Goal: Task Accomplishment & Management: Manage account settings

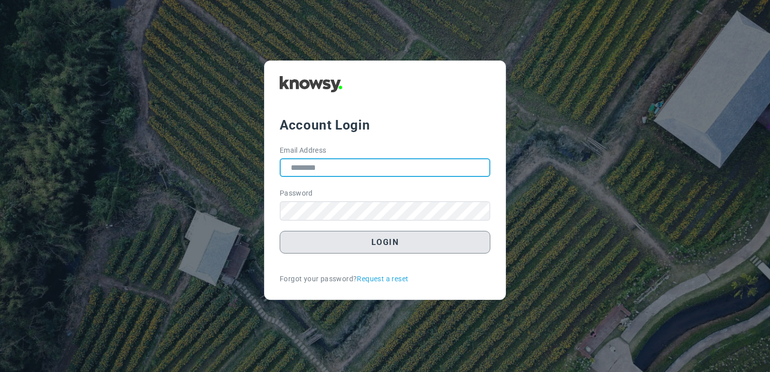
type input "**********"
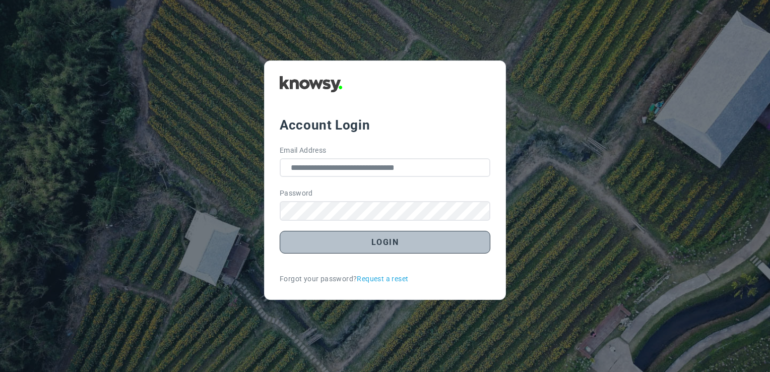
click at [406, 243] on button "Login" at bounding box center [385, 242] width 211 height 23
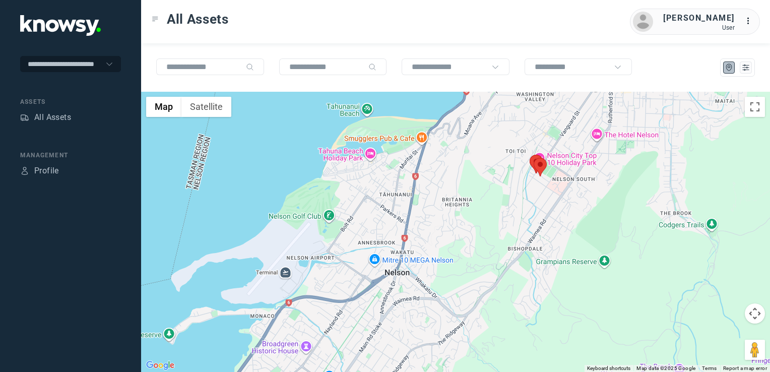
drag, startPoint x: 586, startPoint y: 171, endPoint x: 546, endPoint y: 243, distance: 82.6
click at [544, 260] on div at bounding box center [455, 232] width 629 height 280
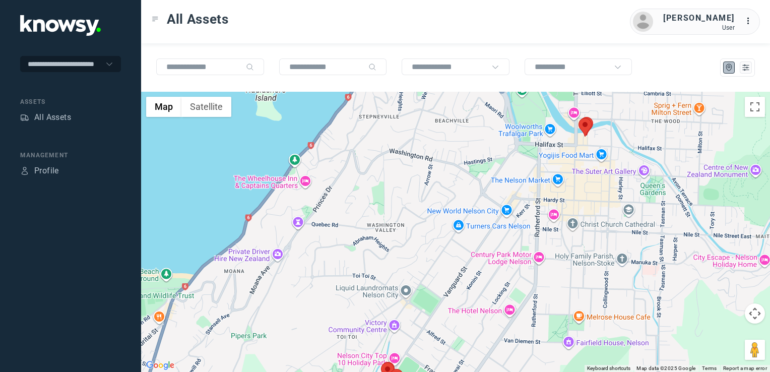
click at [549, 131] on div at bounding box center [455, 232] width 629 height 280
drag, startPoint x: 458, startPoint y: 175, endPoint x: 470, endPoint y: 162, distance: 17.8
click at [466, 158] on div at bounding box center [455, 232] width 629 height 280
drag, startPoint x: 453, startPoint y: 203, endPoint x: 455, endPoint y: 194, distance: 9.3
click at [454, 200] on div at bounding box center [455, 232] width 629 height 280
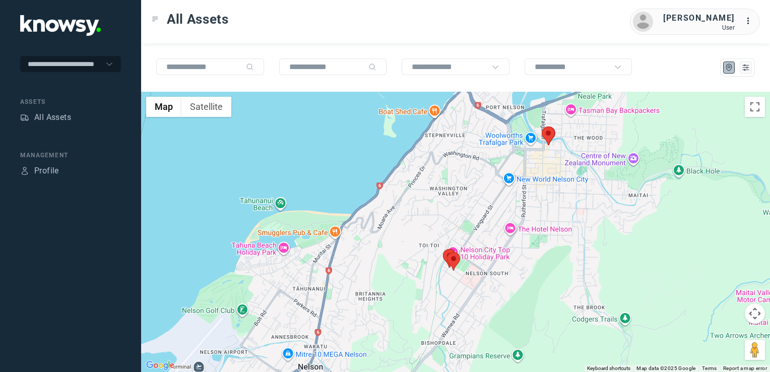
click at [443, 228] on div at bounding box center [455, 232] width 629 height 280
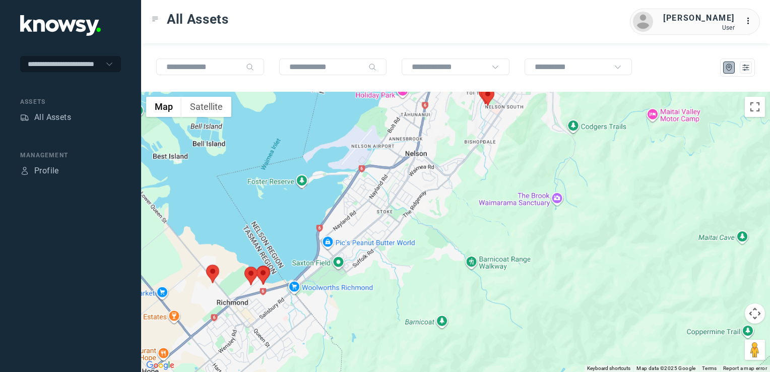
drag, startPoint x: 386, startPoint y: 288, endPoint x: 397, endPoint y: 268, distance: 23.3
click at [402, 269] on div at bounding box center [455, 232] width 629 height 280
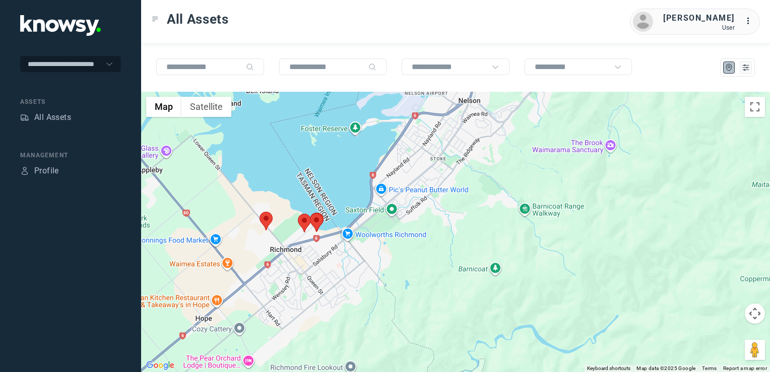
drag, startPoint x: 403, startPoint y: 257, endPoint x: 429, endPoint y: 255, distance: 25.3
click at [441, 245] on div at bounding box center [455, 232] width 629 height 280
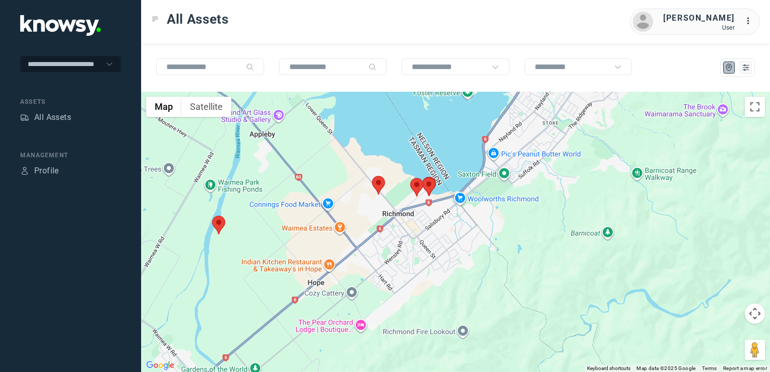
click at [394, 241] on div at bounding box center [455, 232] width 629 height 280
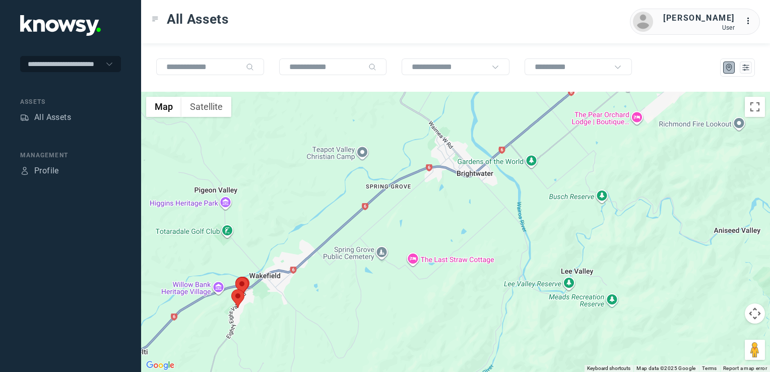
drag, startPoint x: 376, startPoint y: 291, endPoint x: 403, endPoint y: 272, distance: 32.9
click at [397, 274] on div at bounding box center [455, 232] width 629 height 280
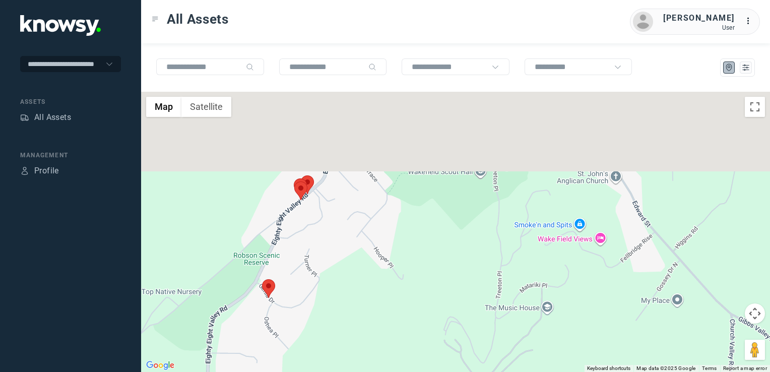
drag, startPoint x: 318, startPoint y: 232, endPoint x: 319, endPoint y: 267, distance: 34.8
click at [319, 266] on div at bounding box center [455, 232] width 629 height 280
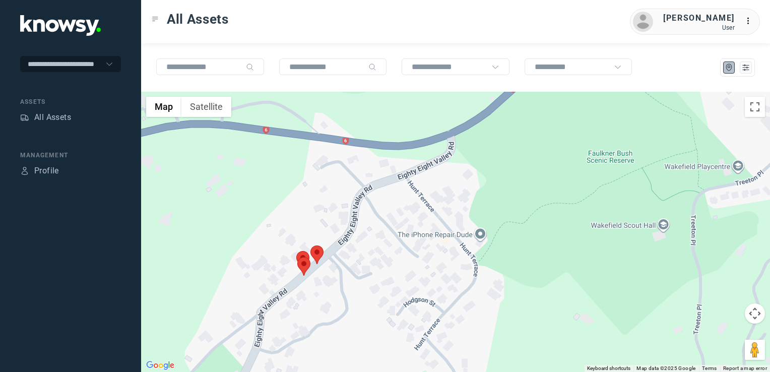
click at [316, 255] on img at bounding box center [317, 255] width 13 height 19
click at [337, 196] on button "Close" at bounding box center [337, 192] width 24 height 24
click at [301, 255] on img at bounding box center [302, 260] width 13 height 19
click at [303, 272] on img at bounding box center [303, 266] width 13 height 19
click at [327, 208] on button "Close" at bounding box center [326, 204] width 24 height 24
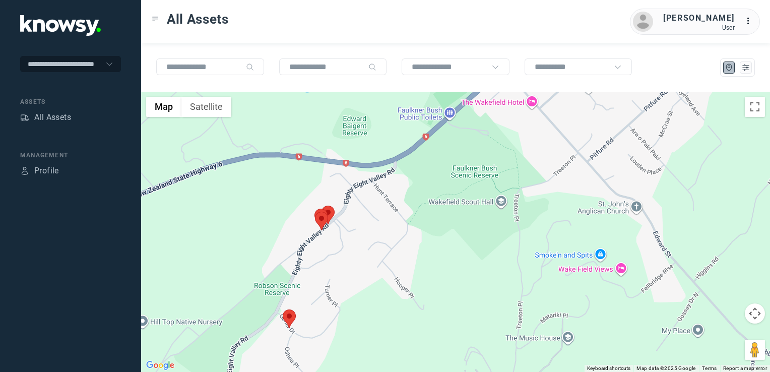
drag, startPoint x: 363, startPoint y: 299, endPoint x: 371, endPoint y: 261, distance: 38.6
click at [369, 266] on div "To navigate, press the arrow keys." at bounding box center [455, 232] width 629 height 280
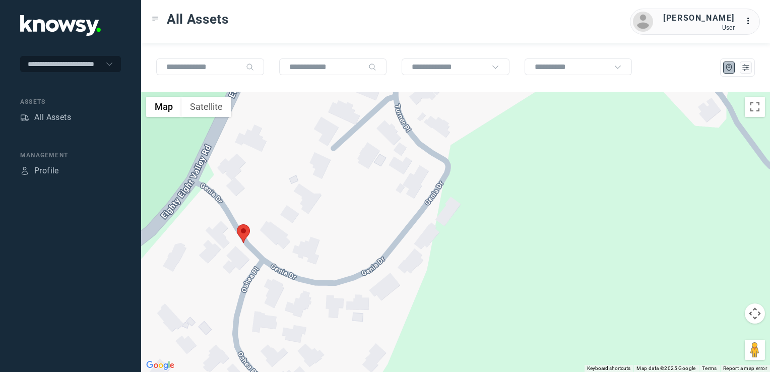
click at [238, 233] on img at bounding box center [243, 233] width 13 height 19
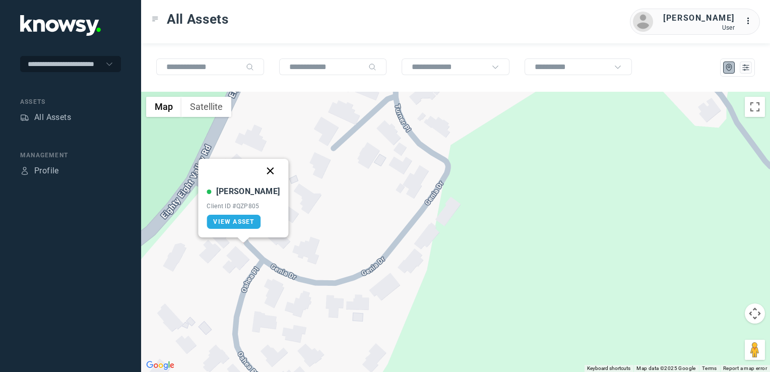
click at [259, 171] on button "Close" at bounding box center [271, 171] width 24 height 24
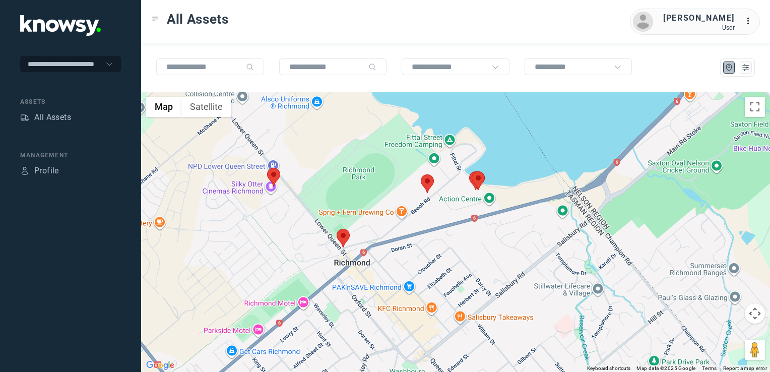
click at [341, 239] on img at bounding box center [343, 238] width 13 height 19
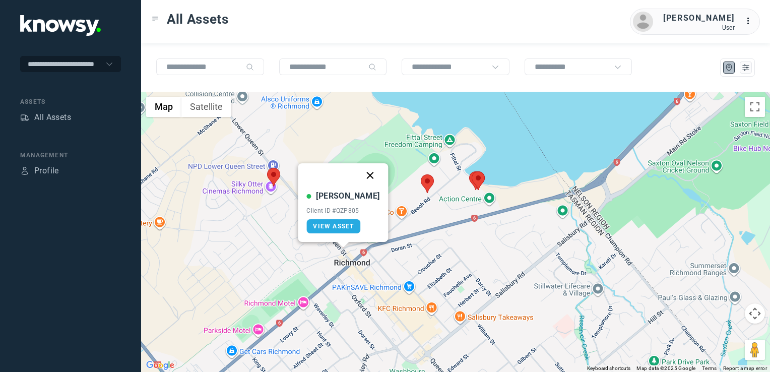
click at [358, 172] on button "Close" at bounding box center [370, 175] width 24 height 24
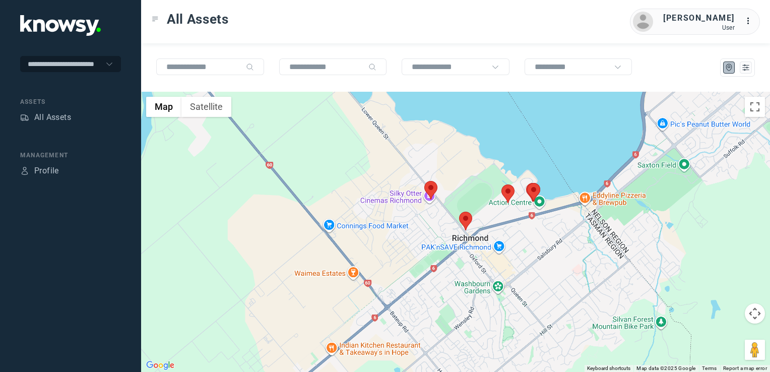
click at [531, 271] on div "To navigate, press the arrow keys." at bounding box center [455, 232] width 629 height 280
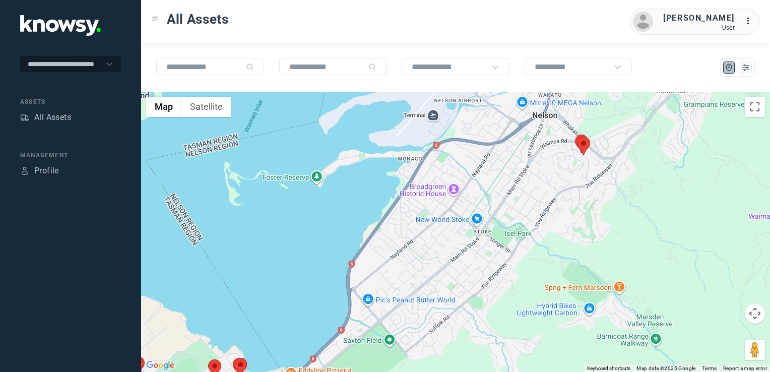
click at [520, 278] on div at bounding box center [455, 232] width 629 height 280
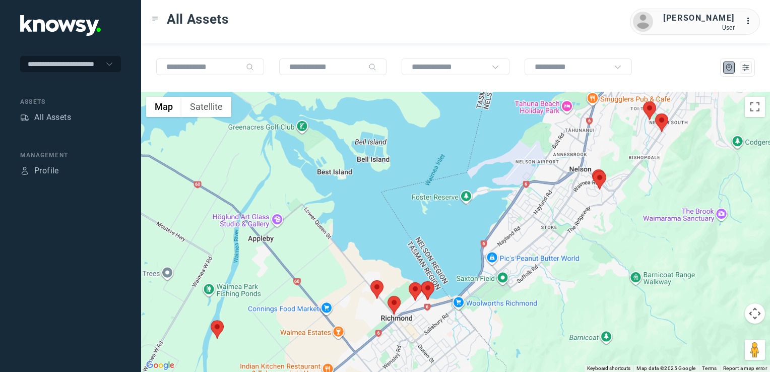
drag, startPoint x: 630, startPoint y: 164, endPoint x: 611, endPoint y: 196, distance: 37.1
click at [611, 199] on div at bounding box center [455, 232] width 629 height 280
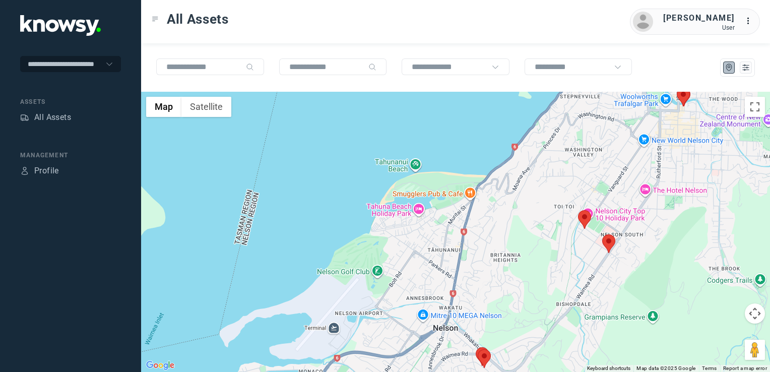
click at [686, 101] on img at bounding box center [683, 97] width 13 height 19
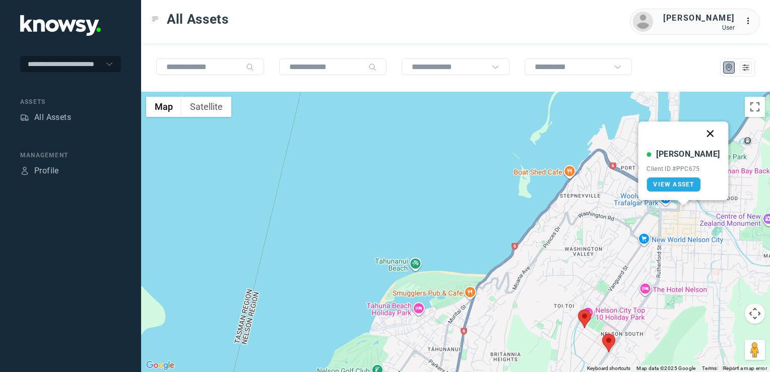
click at [701, 133] on button "Close" at bounding box center [711, 134] width 24 height 24
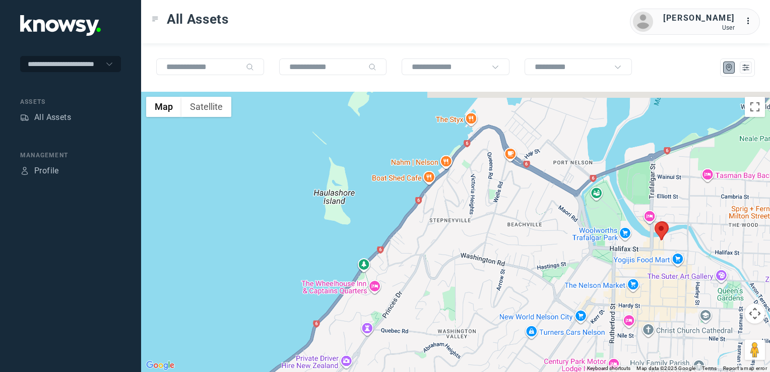
drag, startPoint x: 599, startPoint y: 234, endPoint x: 608, endPoint y: 215, distance: 21.7
click at [601, 228] on div "To navigate, press the arrow keys." at bounding box center [455, 232] width 629 height 280
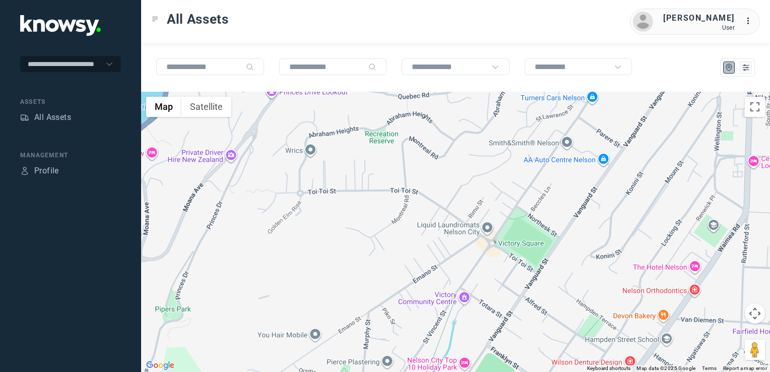
drag, startPoint x: 521, startPoint y: 258, endPoint x: 540, endPoint y: 188, distance: 72.5
click at [538, 190] on div at bounding box center [455, 232] width 629 height 280
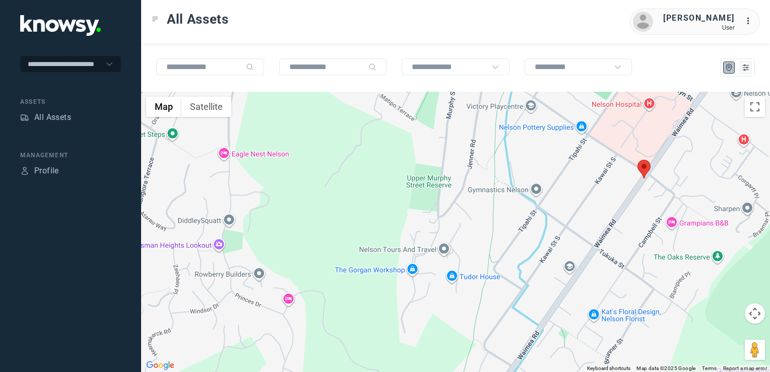
drag, startPoint x: 506, startPoint y: 181, endPoint x: 511, endPoint y: 225, distance: 44.6
click at [511, 225] on div at bounding box center [455, 232] width 629 height 280
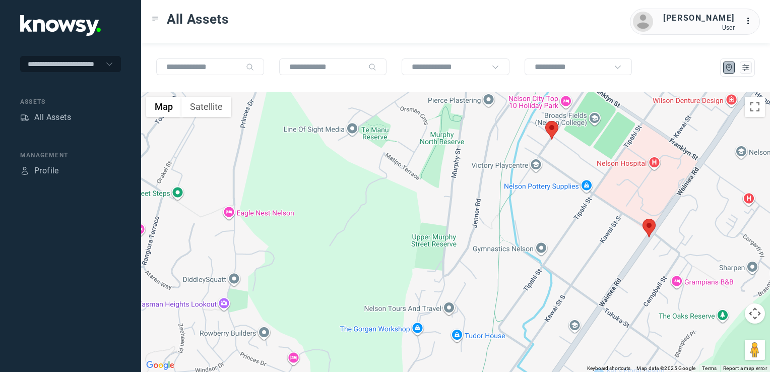
click at [651, 232] on img at bounding box center [649, 228] width 13 height 19
click at [652, 228] on img at bounding box center [649, 228] width 13 height 19
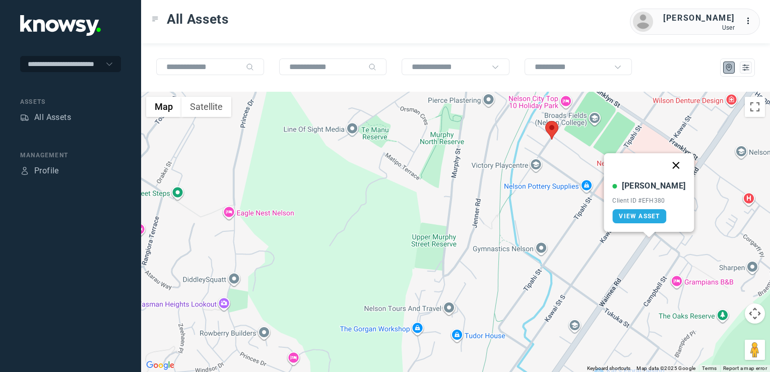
click at [666, 167] on button "Close" at bounding box center [677, 165] width 24 height 24
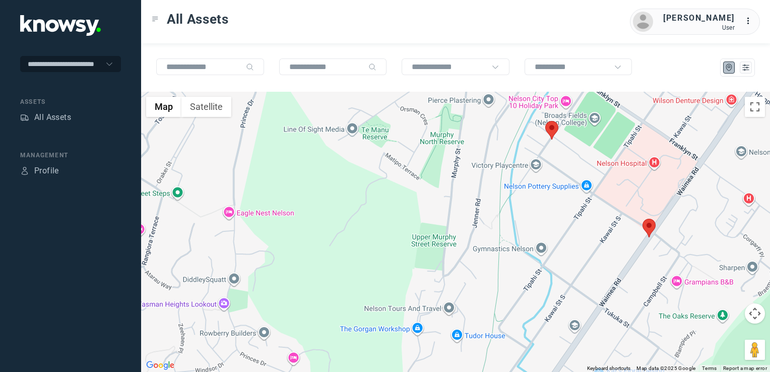
click at [555, 132] on img at bounding box center [552, 130] width 13 height 19
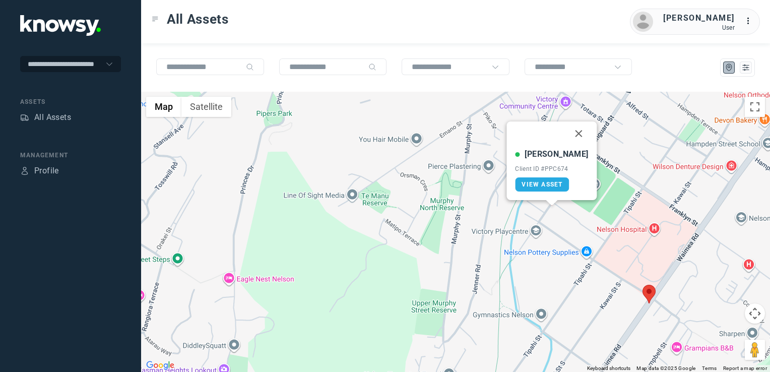
click at [567, 132] on button "Close" at bounding box center [579, 134] width 24 height 24
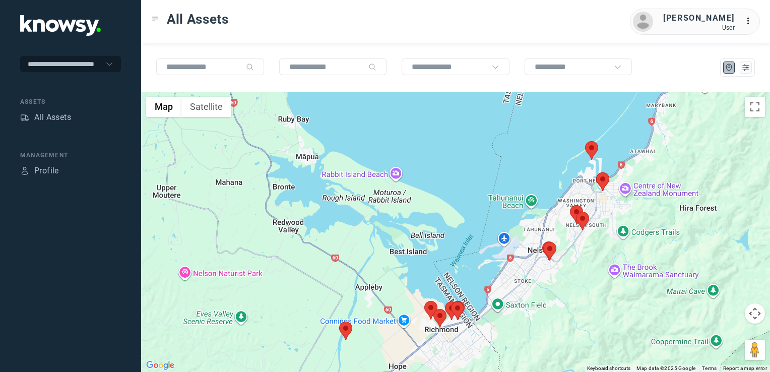
drag, startPoint x: 570, startPoint y: 243, endPoint x: 575, endPoint y: 236, distance: 8.7
click at [575, 236] on div at bounding box center [455, 232] width 629 height 280
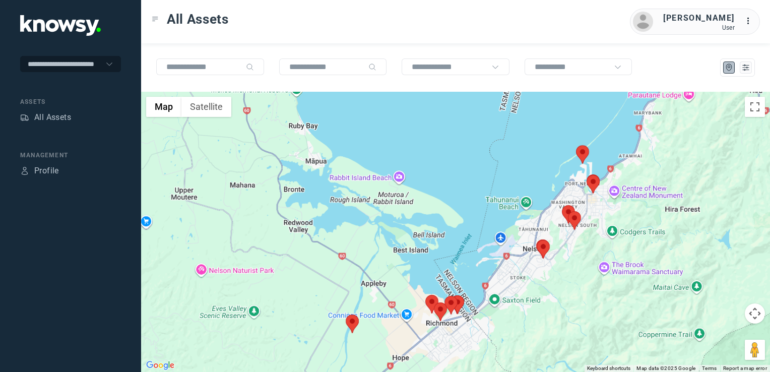
click at [583, 152] on img at bounding box center [582, 154] width 13 height 19
click at [583, 151] on img at bounding box center [583, 154] width 13 height 19
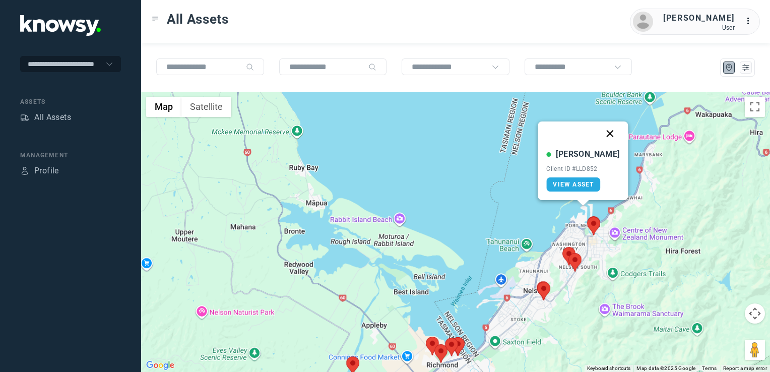
click at [601, 129] on button "Close" at bounding box center [611, 134] width 24 height 24
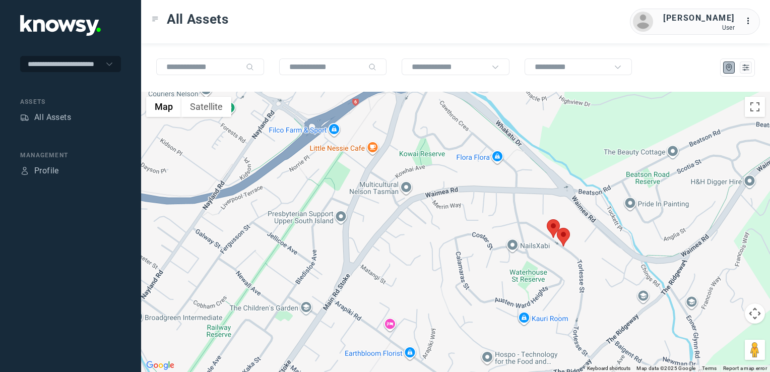
click at [556, 224] on img at bounding box center [553, 228] width 13 height 19
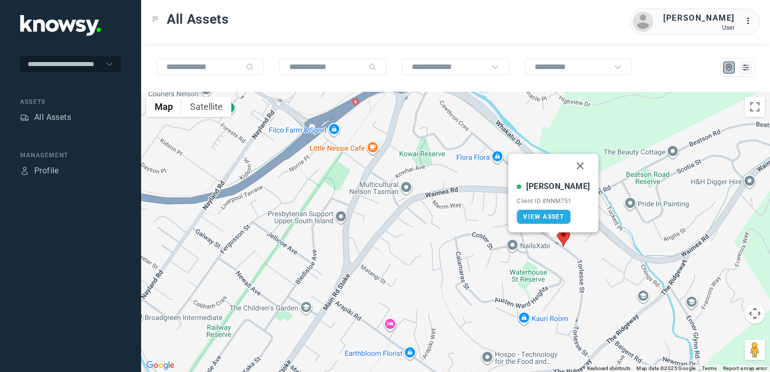
click at [566, 242] on img at bounding box center [563, 237] width 13 height 19
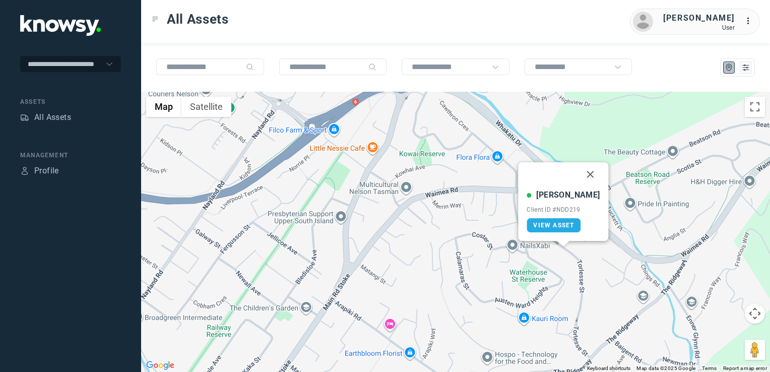
drag, startPoint x: 583, startPoint y: 174, endPoint x: 583, endPoint y: 181, distance: 6.6
click at [583, 179] on button "Close" at bounding box center [591, 174] width 24 height 24
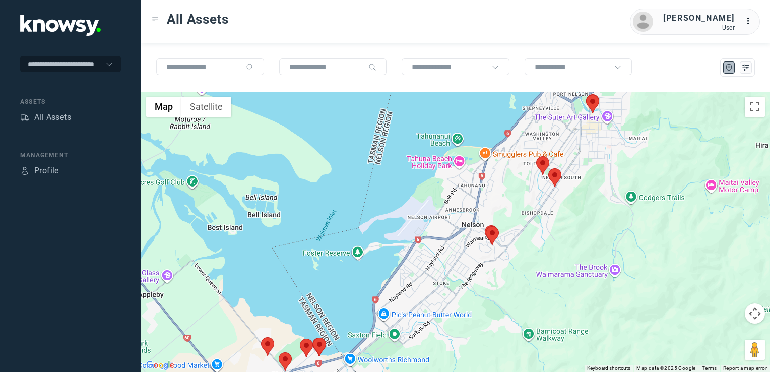
click at [482, 211] on div "To navigate, press the arrow keys." at bounding box center [455, 232] width 629 height 280
